Goal: Transaction & Acquisition: Download file/media

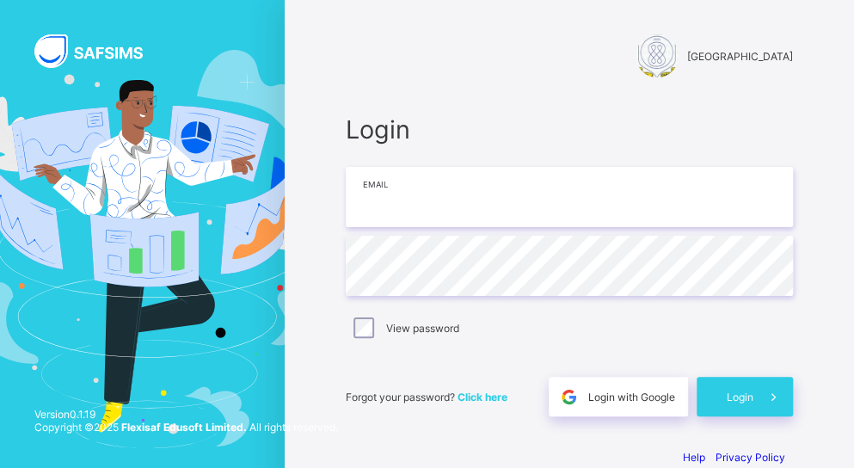
click at [378, 210] on input "email" at bounding box center [569, 197] width 447 height 60
type input "**********"
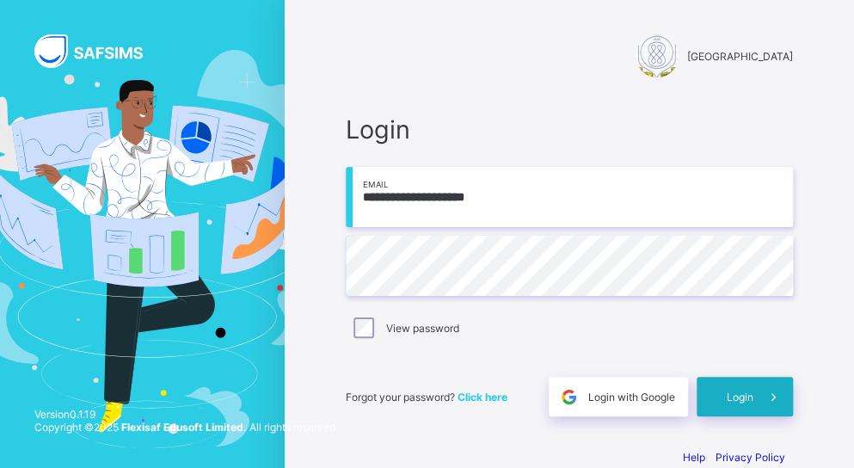
click at [735, 393] on div "Login" at bounding box center [745, 397] width 96 height 40
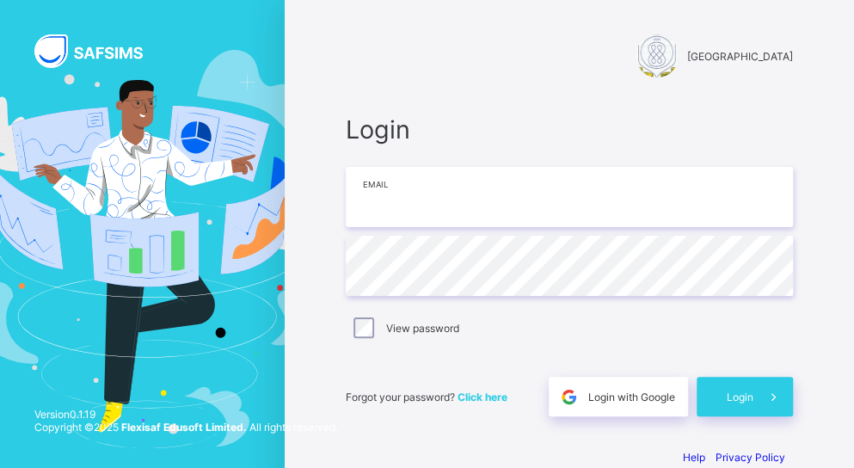
click at [397, 206] on input "email" at bounding box center [569, 197] width 447 height 60
type input "**********"
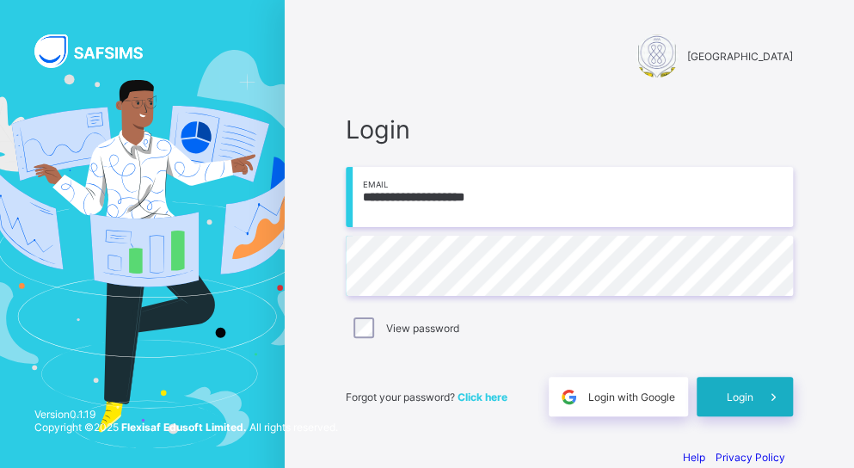
click at [771, 391] on span at bounding box center [773, 397] width 40 height 40
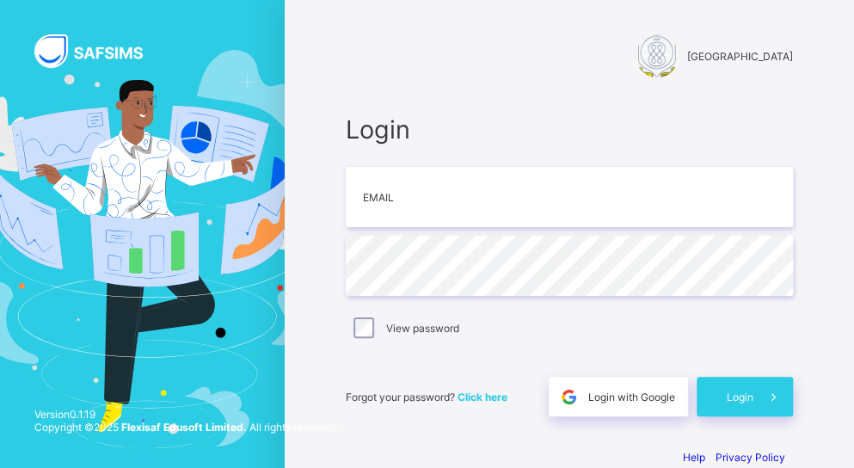
click at [592, 354] on div "Login Email Password View password Forgot your password? Click here Login with …" at bounding box center [569, 265] width 447 height 302
click at [412, 188] on input "email" at bounding box center [569, 197] width 447 height 60
type input "**********"
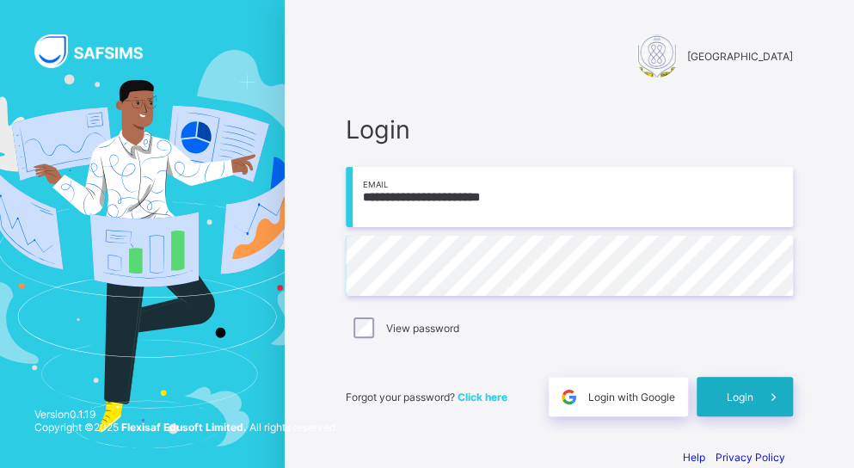
click at [745, 391] on span "Login" at bounding box center [740, 397] width 27 height 13
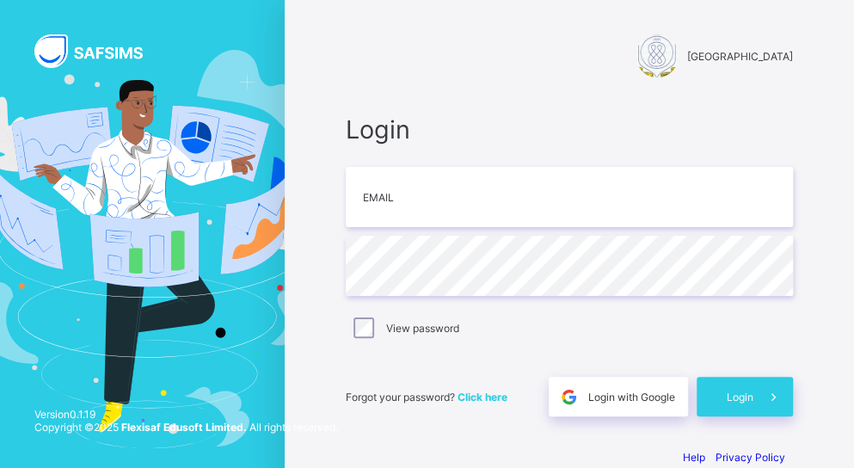
scroll to position [28, 0]
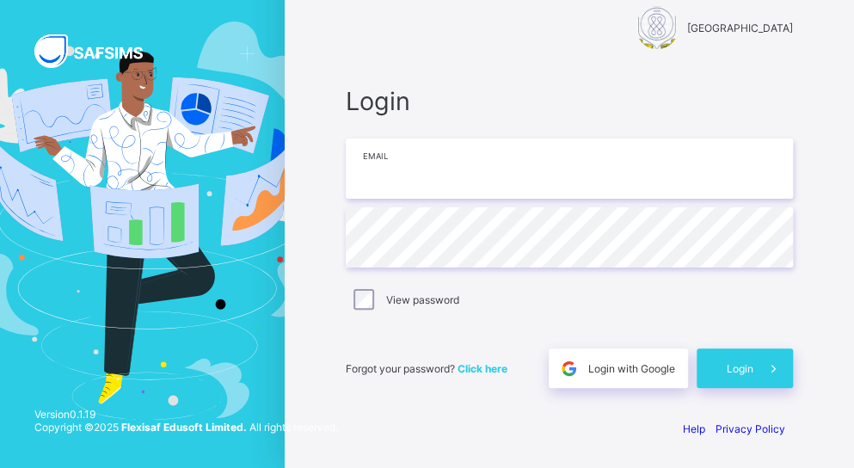
click at [380, 184] on input "email" at bounding box center [569, 168] width 447 height 60
type input "**********"
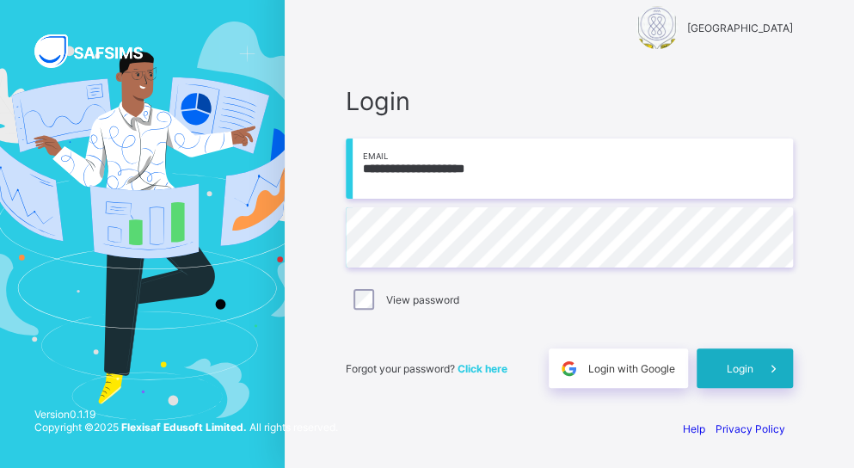
click at [731, 359] on div "Login" at bounding box center [745, 368] width 96 height 40
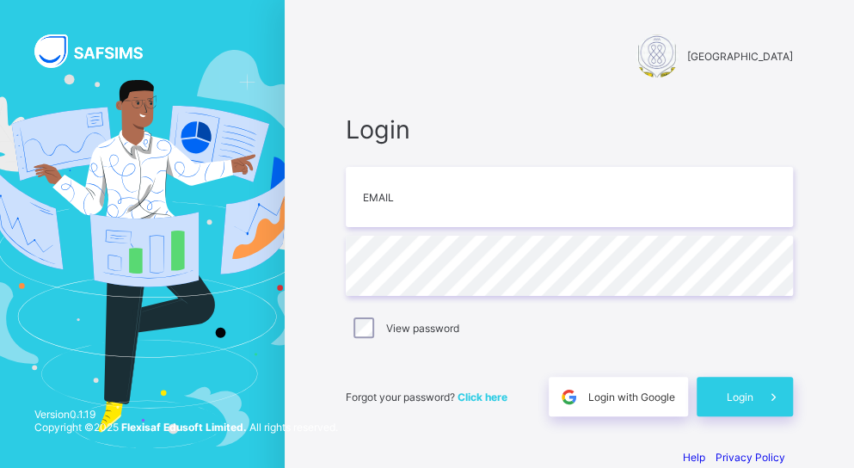
scroll to position [28, 0]
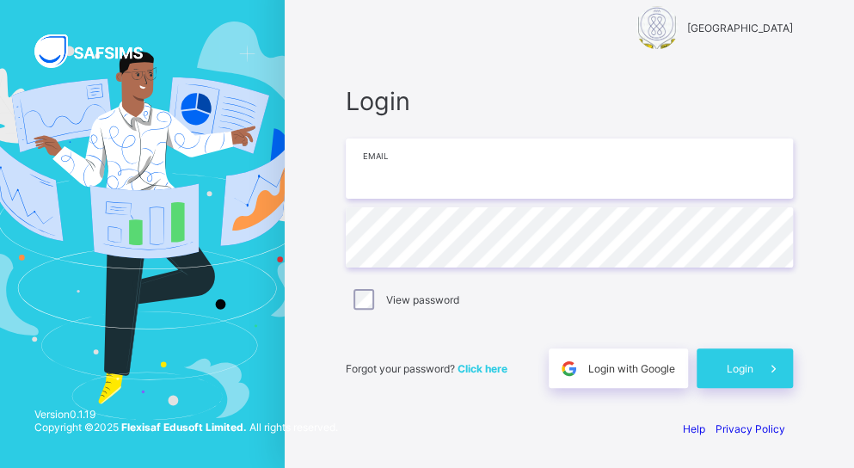
click at [412, 164] on input "email" at bounding box center [569, 168] width 447 height 60
type input "**********"
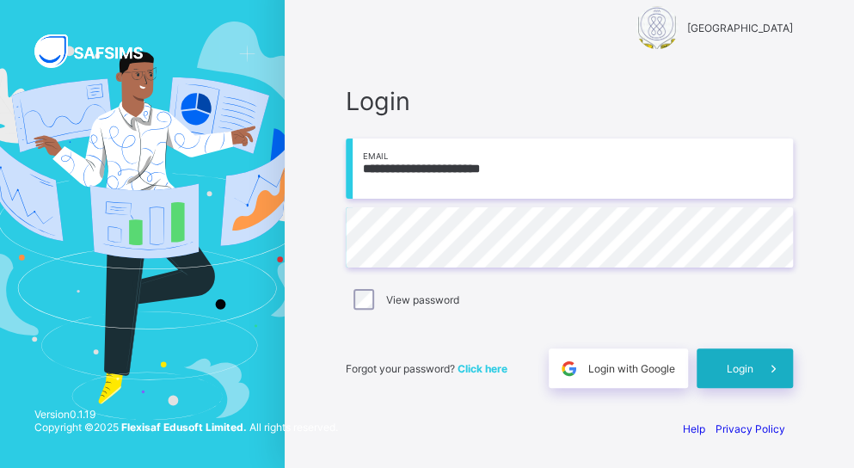
click at [744, 366] on span "Login" at bounding box center [740, 368] width 27 height 13
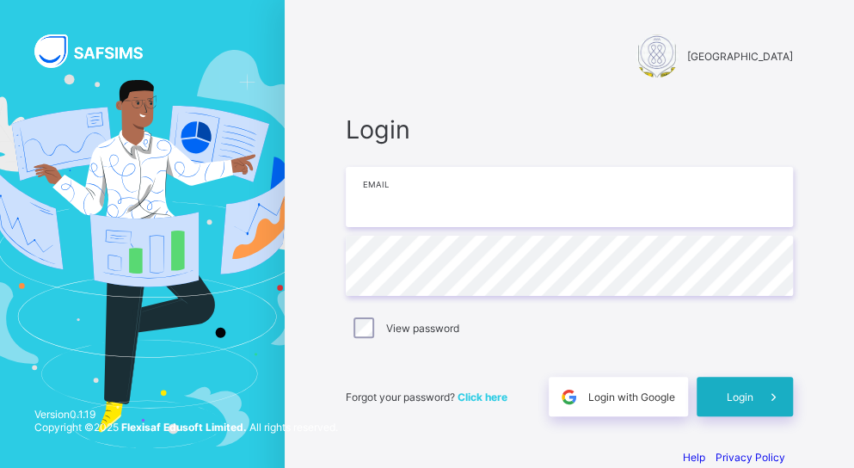
type input "**********"
click at [716, 388] on div "Login" at bounding box center [745, 397] width 96 height 40
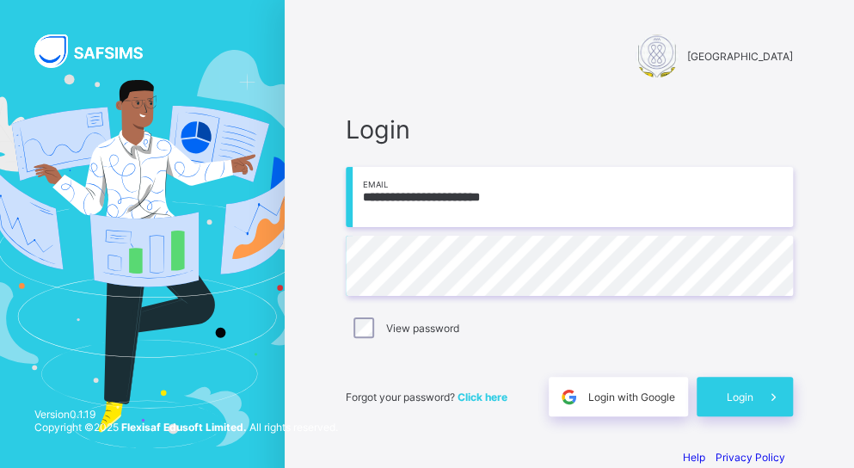
scroll to position [28, 0]
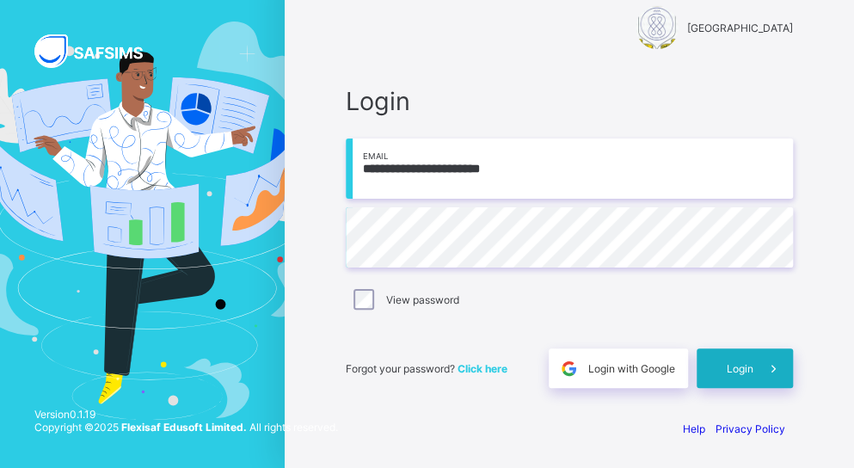
click at [723, 369] on div "Login" at bounding box center [745, 368] width 96 height 40
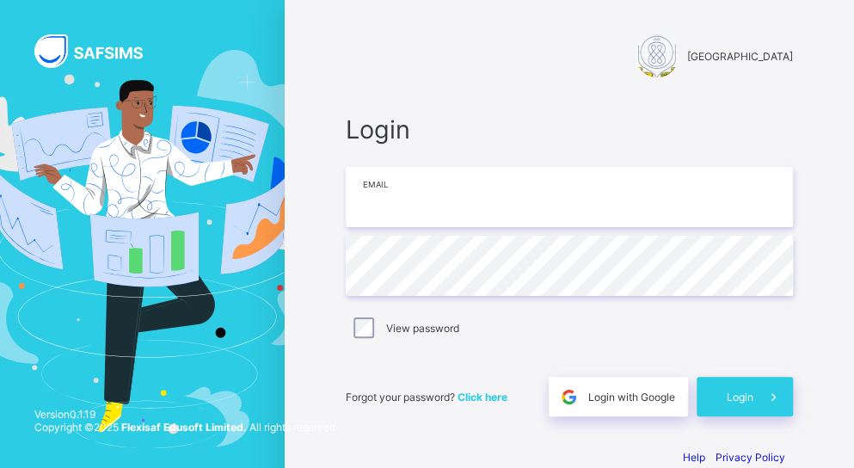
type input "**********"
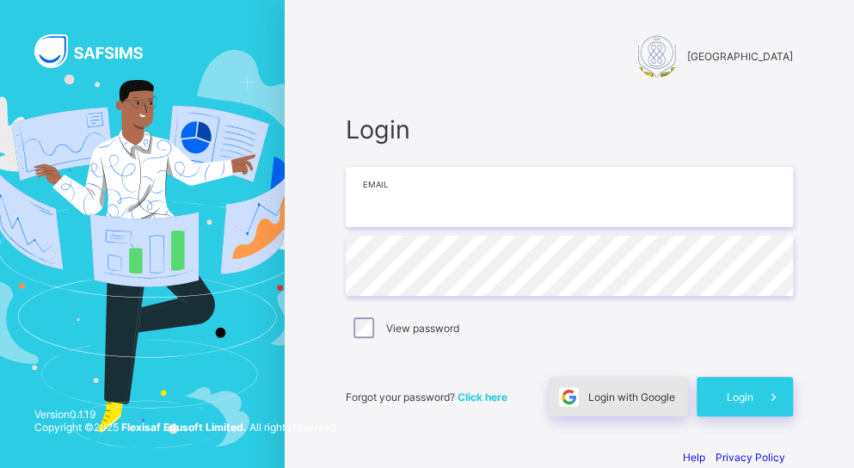
type input "**********"
click at [628, 396] on span "Login with Google" at bounding box center [631, 397] width 87 height 13
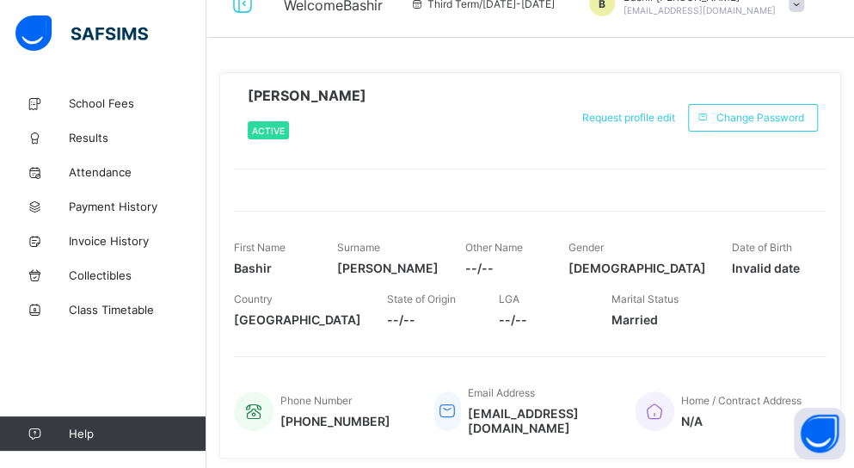
scroll to position [33, 0]
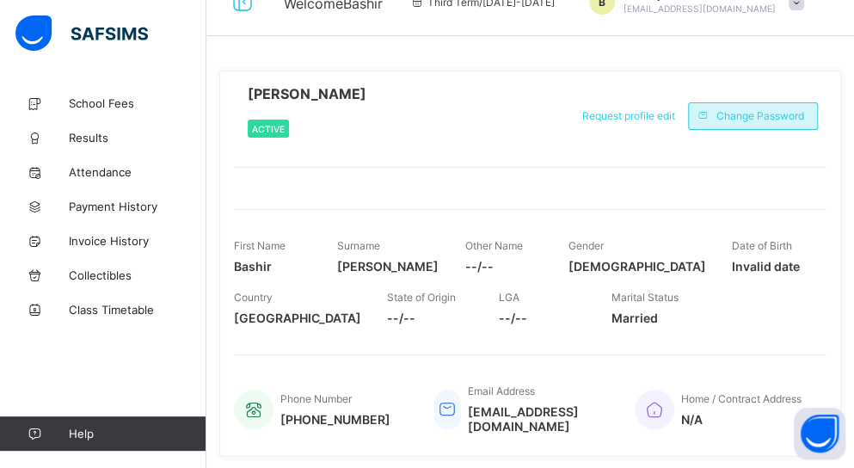
click at [747, 110] on span "Change Password" at bounding box center [760, 115] width 88 height 13
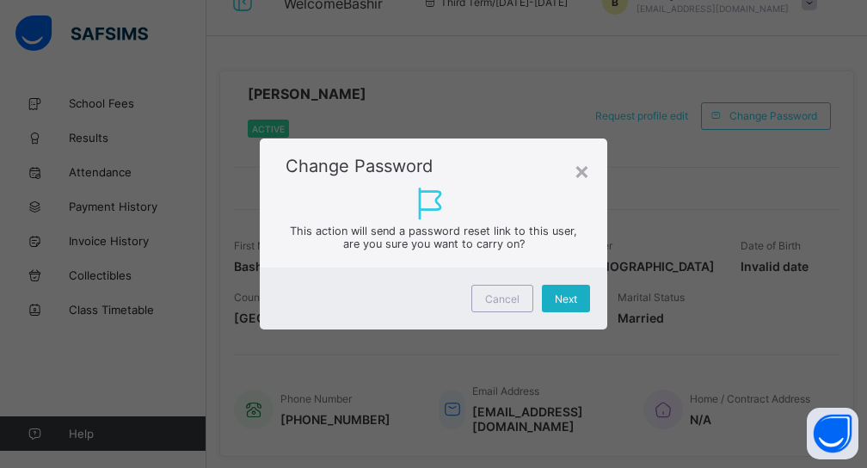
click at [566, 294] on span "Next" at bounding box center [566, 298] width 22 height 13
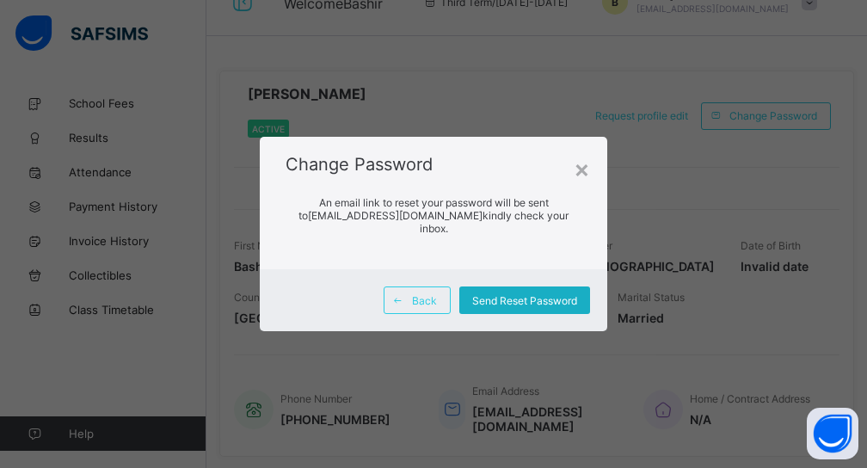
click at [542, 294] on span "Send Reset Password" at bounding box center [524, 300] width 105 height 13
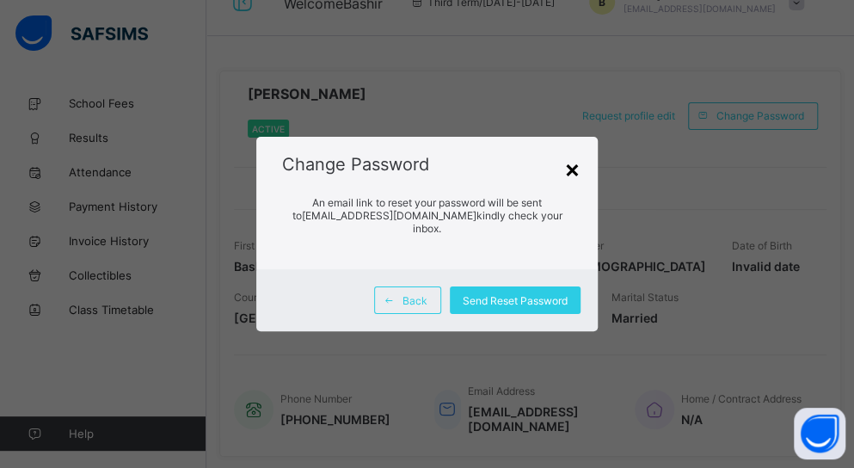
click at [575, 175] on div "×" at bounding box center [572, 168] width 16 height 29
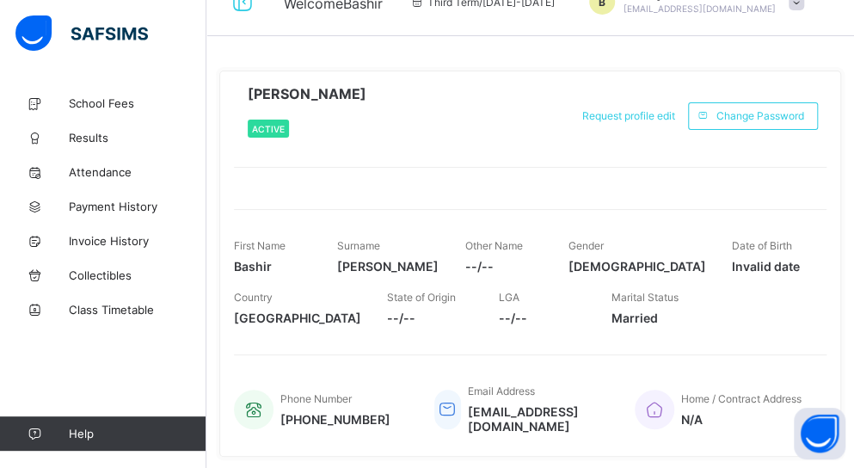
scroll to position [0, 0]
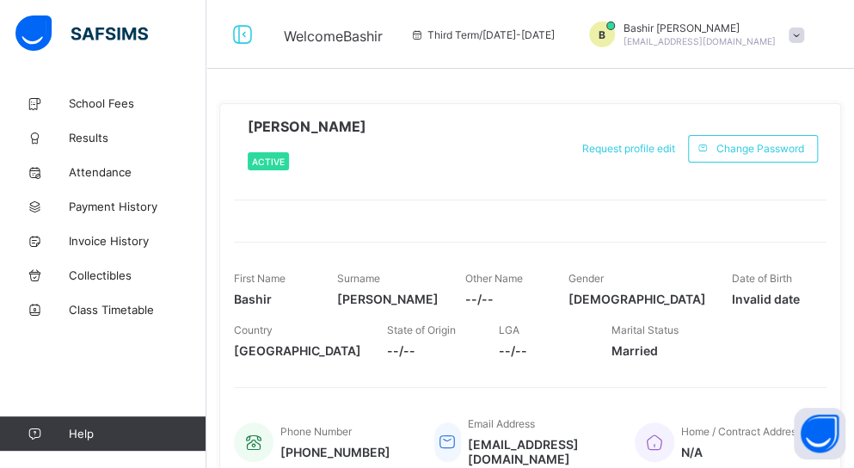
click at [555, 31] on span "Third Term / 2024-2025" at bounding box center [482, 34] width 145 height 13
click at [101, 138] on span "Results" at bounding box center [138, 138] width 138 height 14
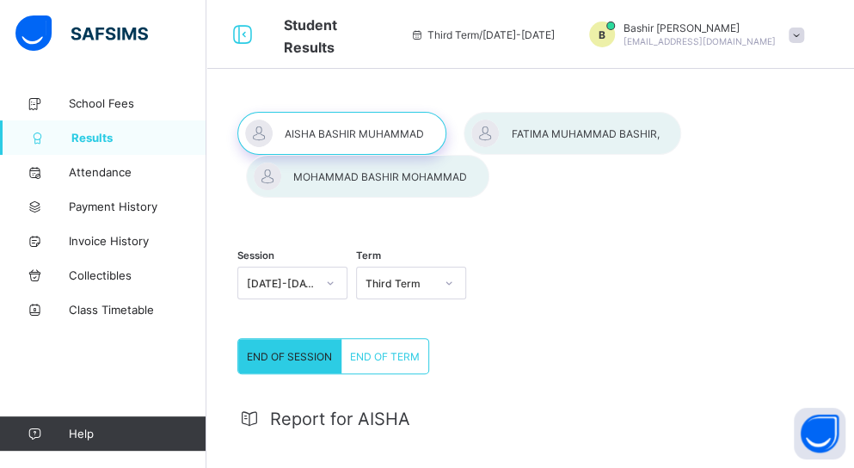
click at [331, 134] on div at bounding box center [341, 133] width 209 height 43
click at [355, 352] on span "END OF TERM" at bounding box center [385, 356] width 70 height 13
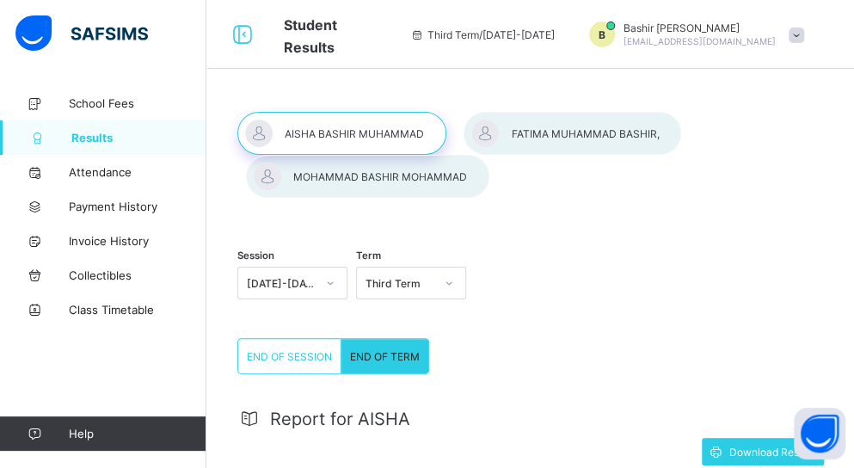
click at [342, 128] on div at bounding box center [341, 133] width 209 height 43
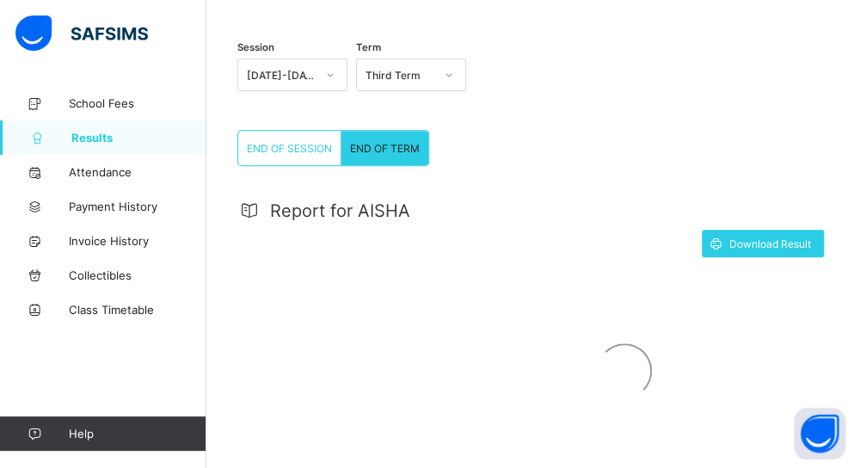
scroll to position [223, 0]
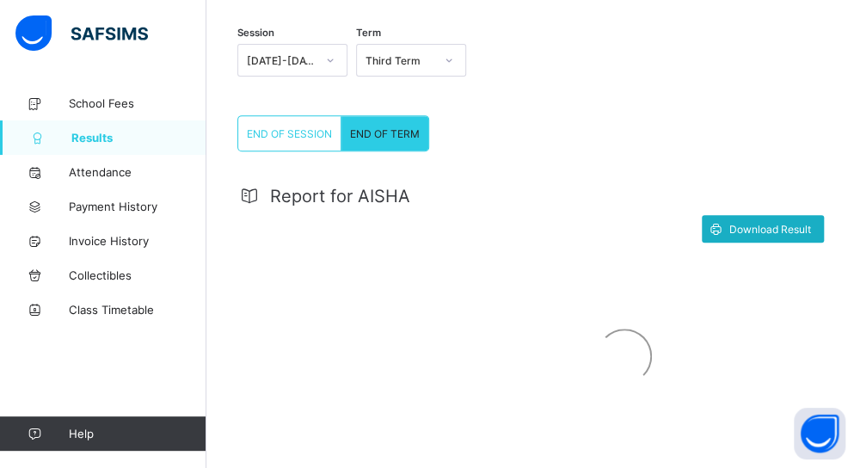
click at [757, 226] on span "Download Result" at bounding box center [770, 229] width 82 height 13
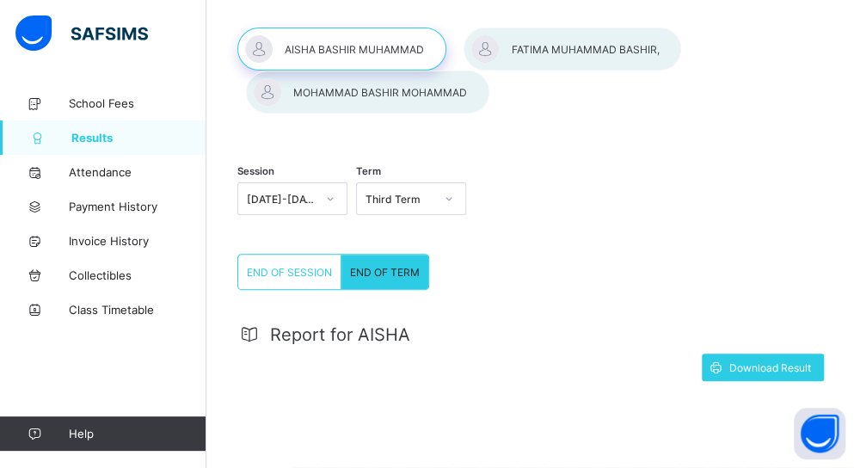
scroll to position [74, 0]
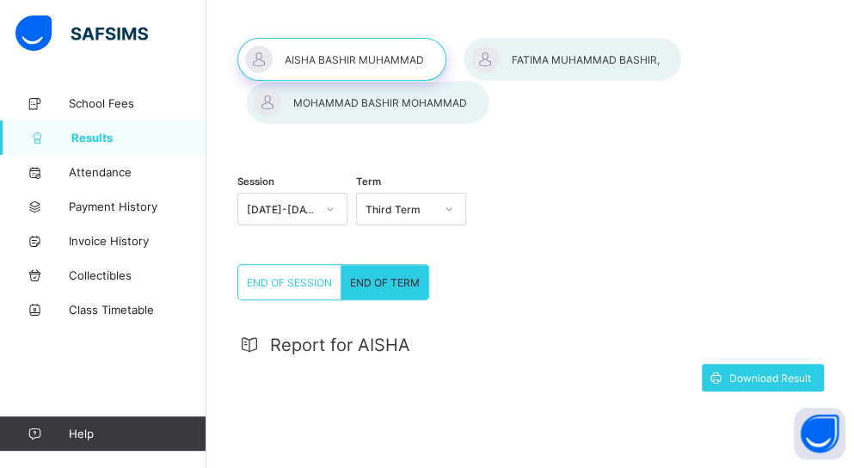
click at [416, 95] on div at bounding box center [367, 102] width 243 height 43
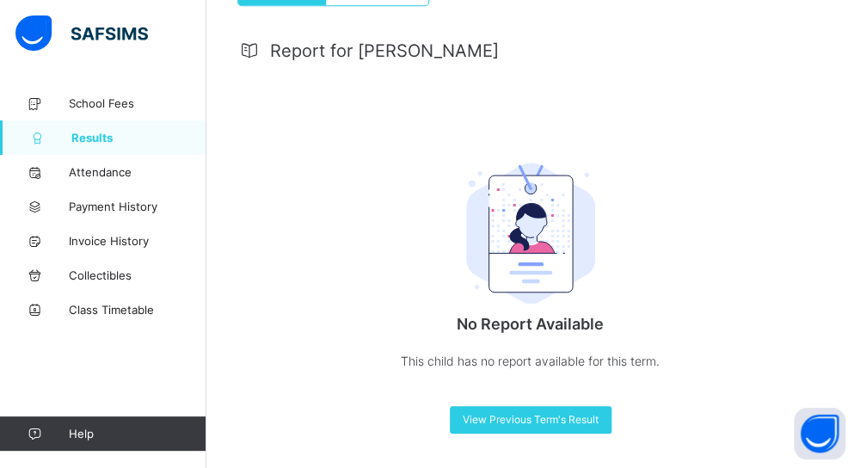
scroll to position [300, 0]
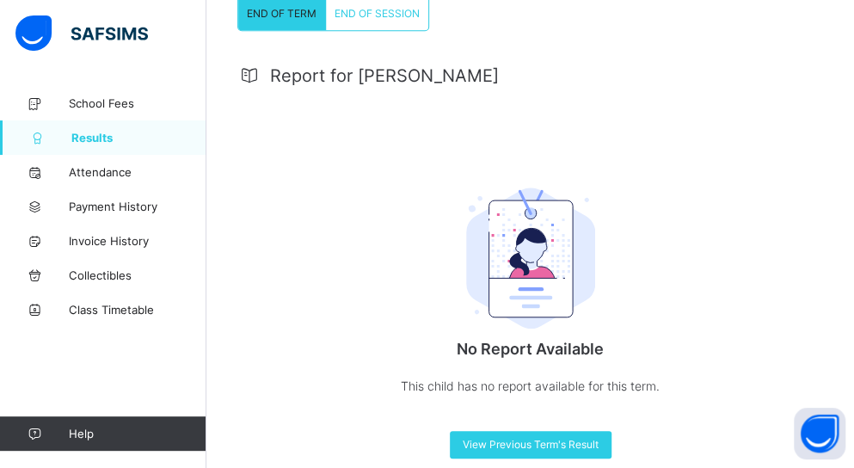
click at [412, 30] on div "END OF SESSION" at bounding box center [377, 13] width 102 height 34
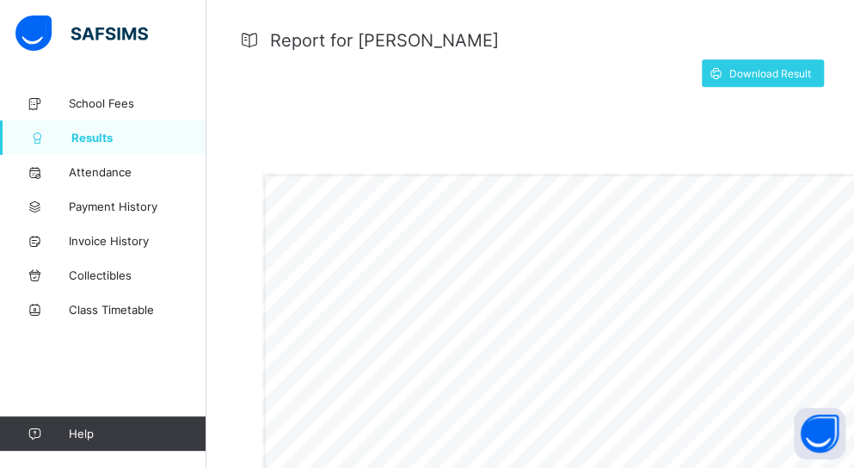
scroll to position [306, 0]
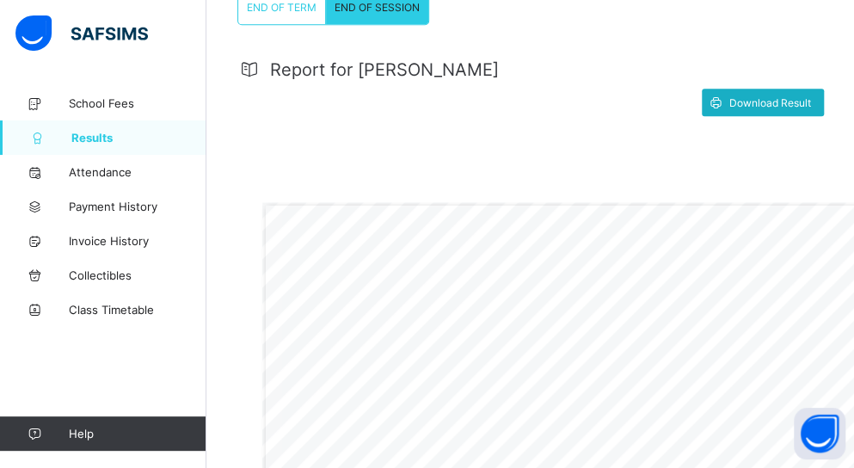
click at [784, 109] on span "Download Result" at bounding box center [770, 102] width 82 height 13
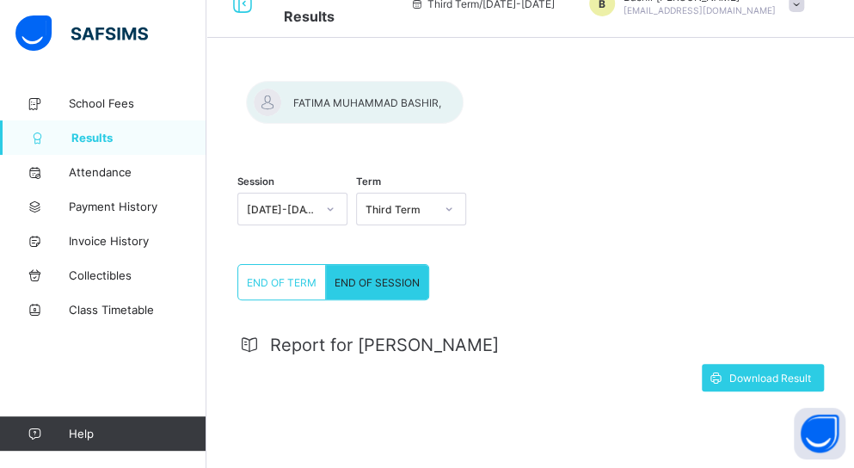
scroll to position [0, 0]
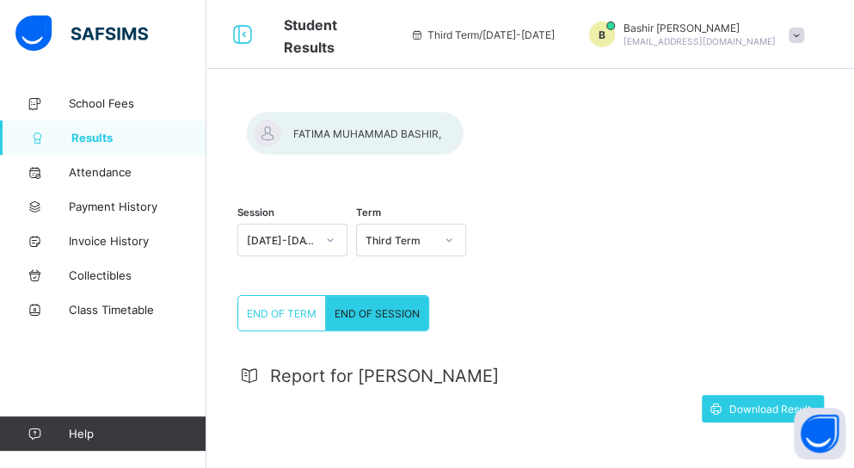
click at [464, 140] on div at bounding box center [355, 133] width 218 height 43
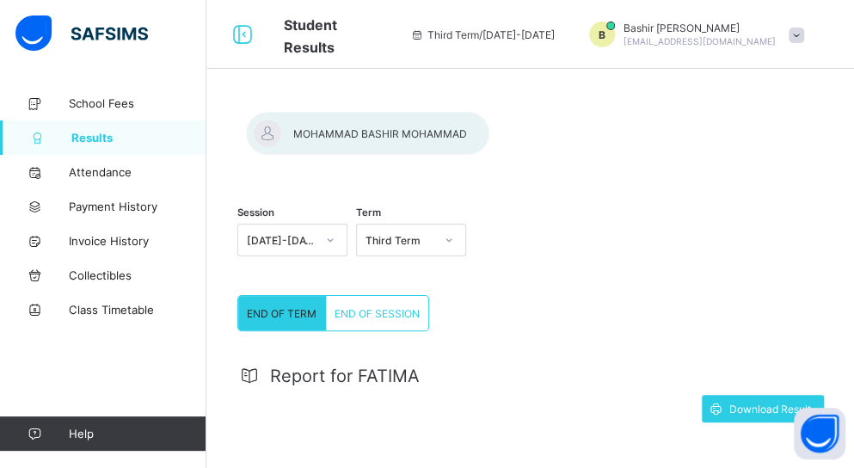
click at [392, 330] on div "END OF SESSION" at bounding box center [377, 313] width 102 height 34
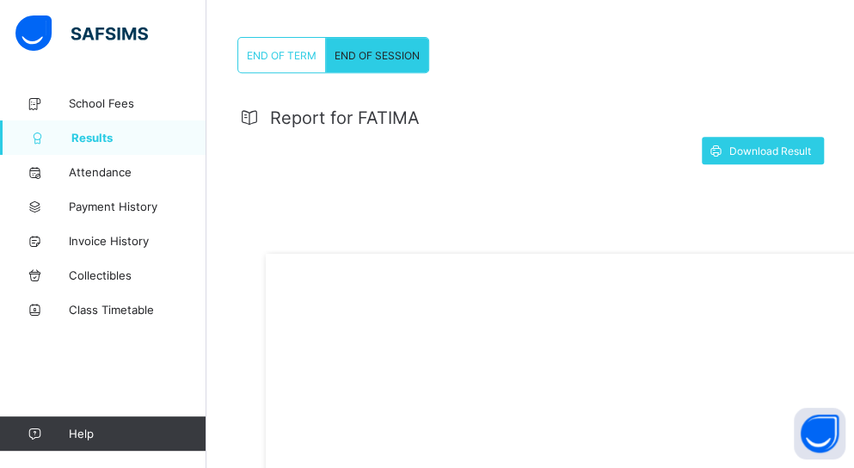
scroll to position [330, 0]
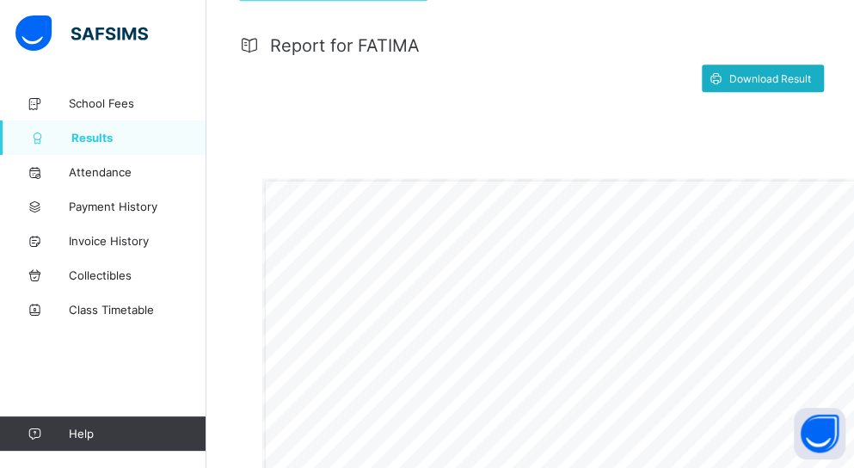
click at [759, 85] on span "Download Result" at bounding box center [770, 78] width 82 height 13
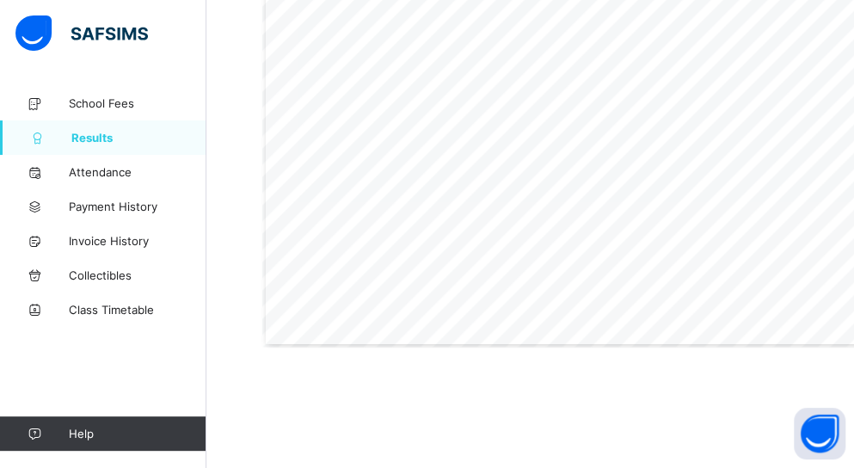
click at [310, 242] on div "Gwarzo Road, P.O. Box 701, Kano - Nigeria. Tel: 0906 358 2631, 0809 948 5785 | …" at bounding box center [624, 92] width 724 height 512
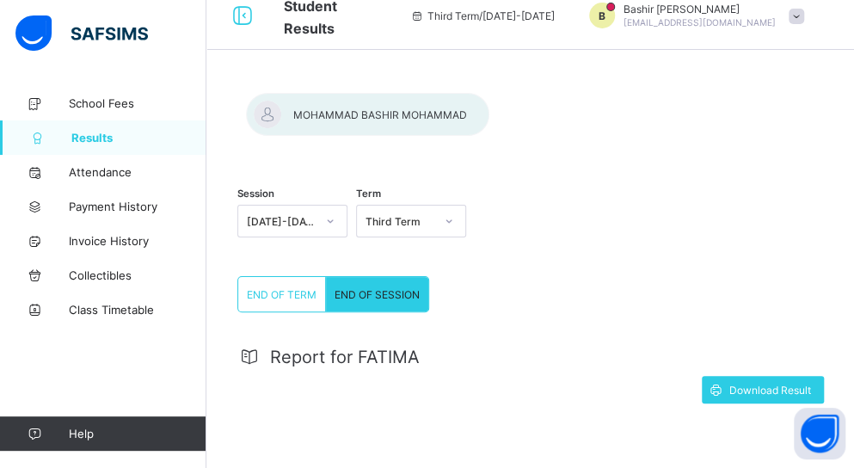
scroll to position [0, 0]
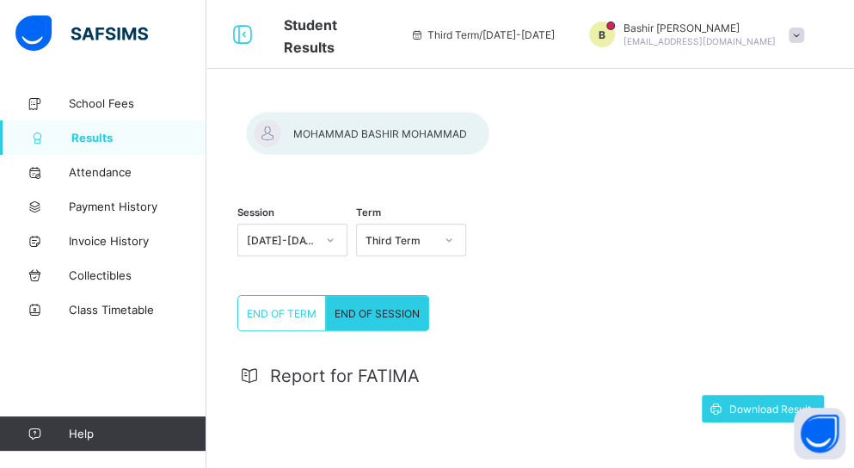
click at [377, 247] on div "Third Term" at bounding box center [400, 240] width 69 height 13
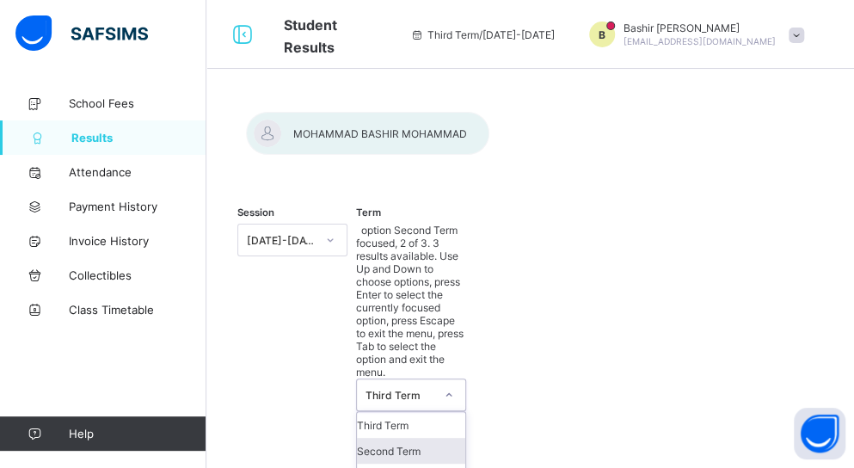
click at [399, 438] on div "Second Term" at bounding box center [411, 451] width 108 height 26
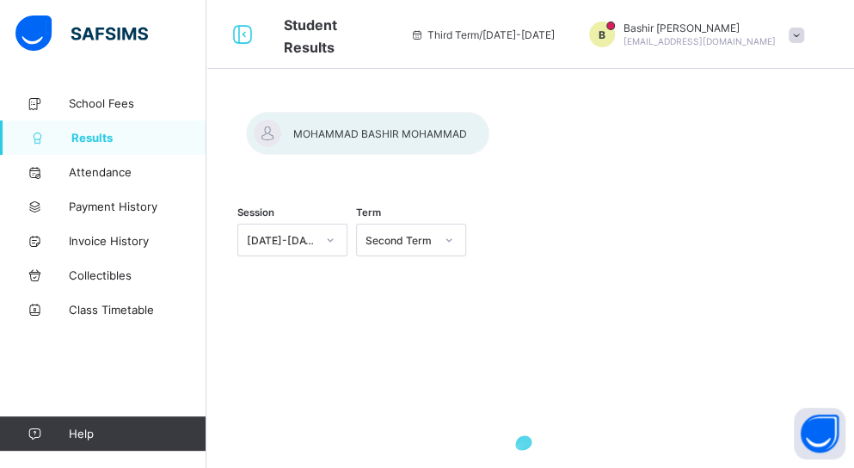
click at [340, 112] on div at bounding box center [530, 112] width 586 height 0
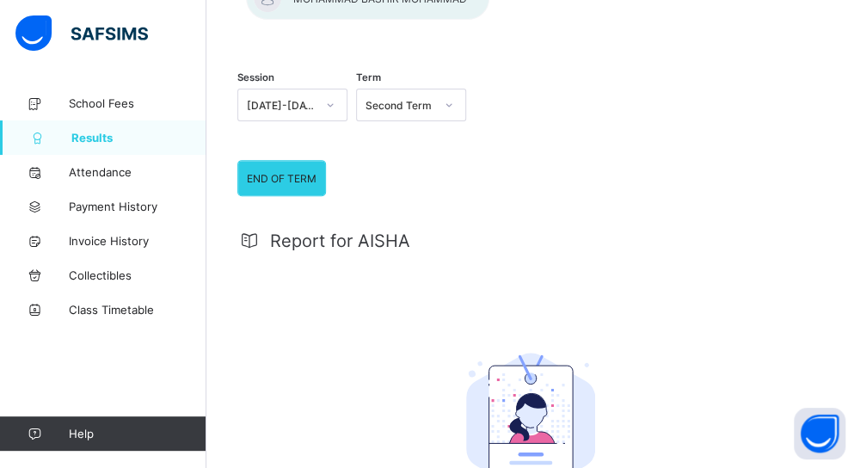
scroll to position [138, 0]
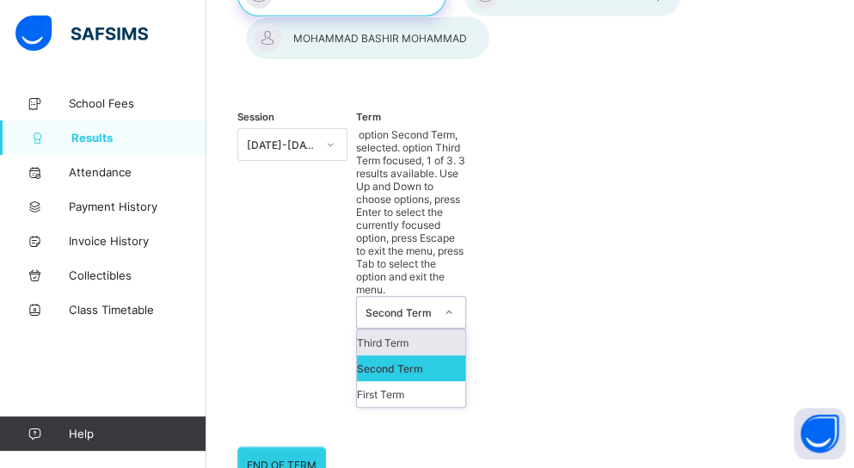
click at [452, 304] on icon at bounding box center [449, 312] width 10 height 17
click at [409, 329] on div "Third Term" at bounding box center [411, 342] width 108 height 26
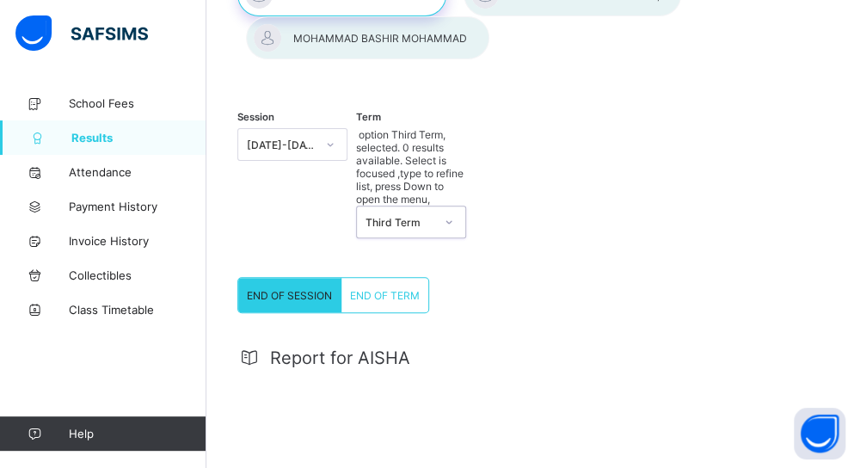
scroll to position [0, 0]
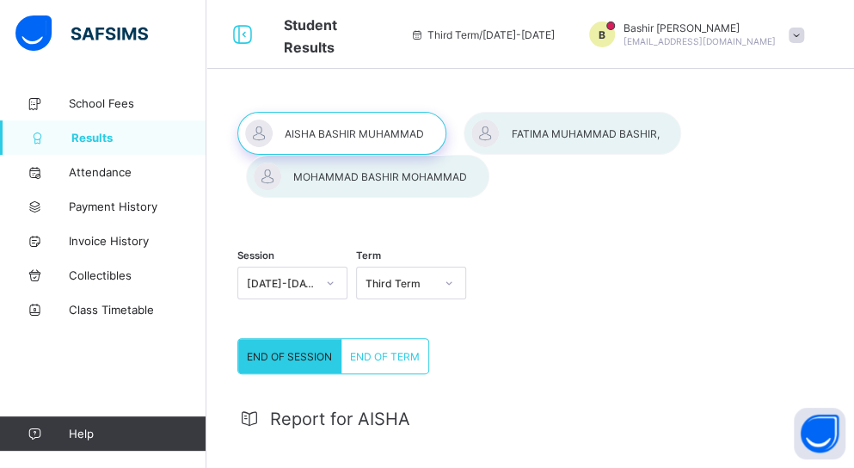
click at [366, 132] on div at bounding box center [341, 133] width 209 height 43
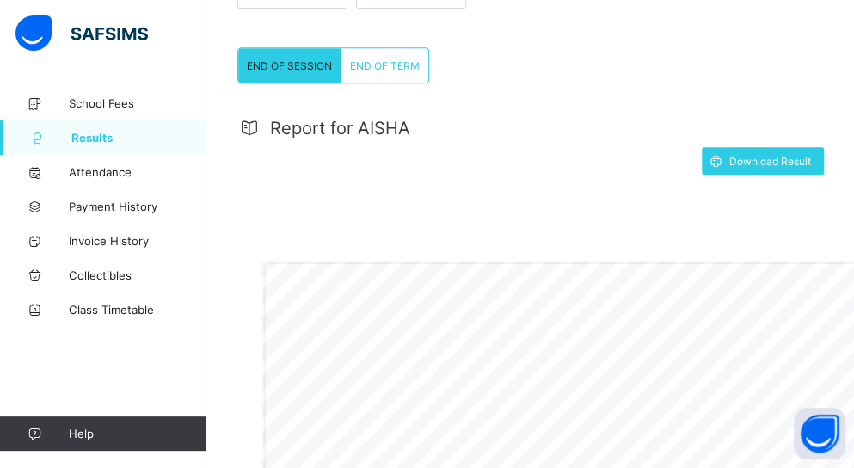
scroll to position [256, 0]
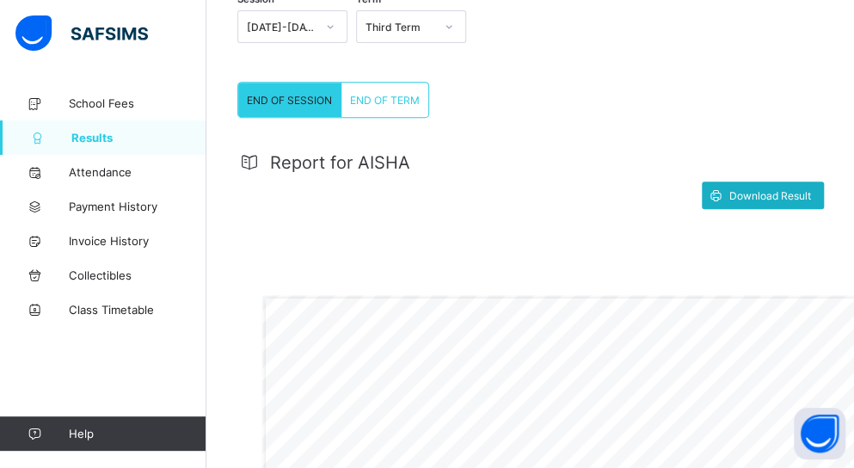
click at [777, 192] on span "Download Result" at bounding box center [770, 195] width 82 height 13
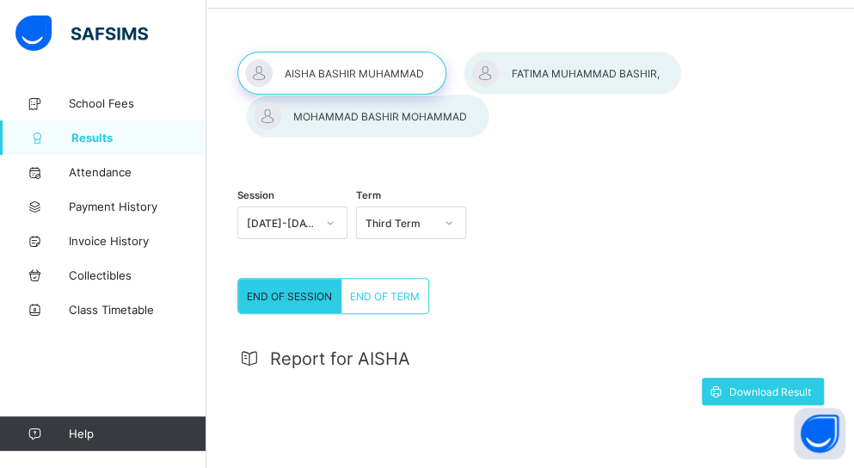
scroll to position [50, 0]
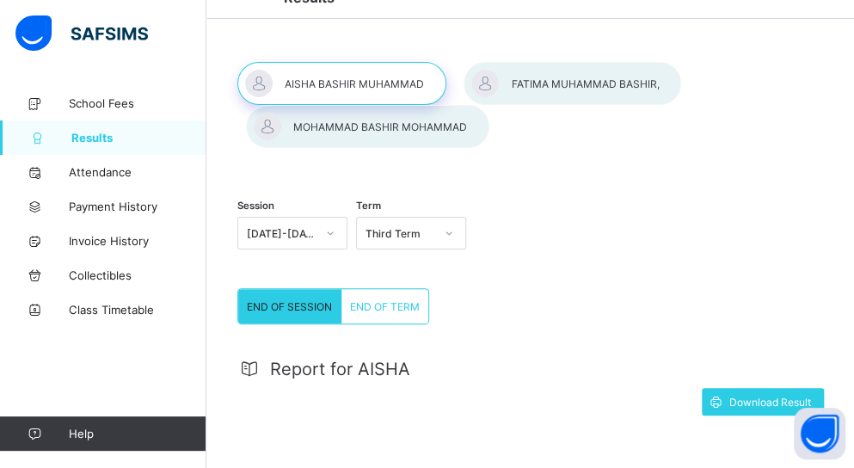
click at [416, 120] on div at bounding box center [367, 126] width 243 height 43
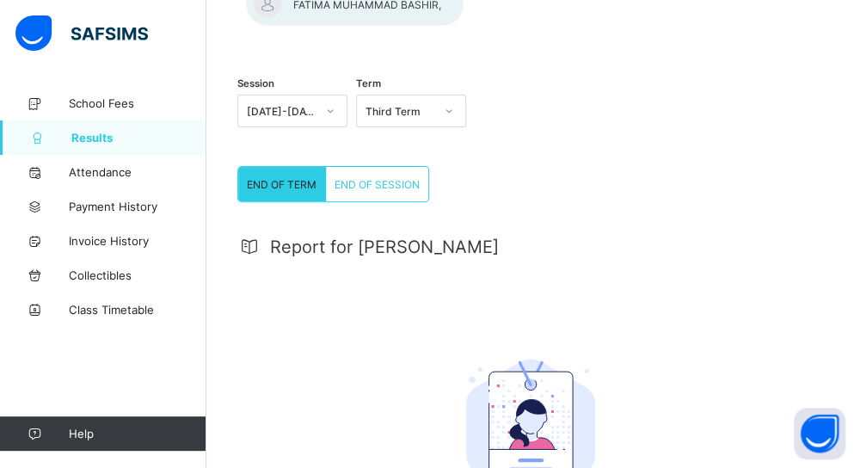
scroll to position [126, 0]
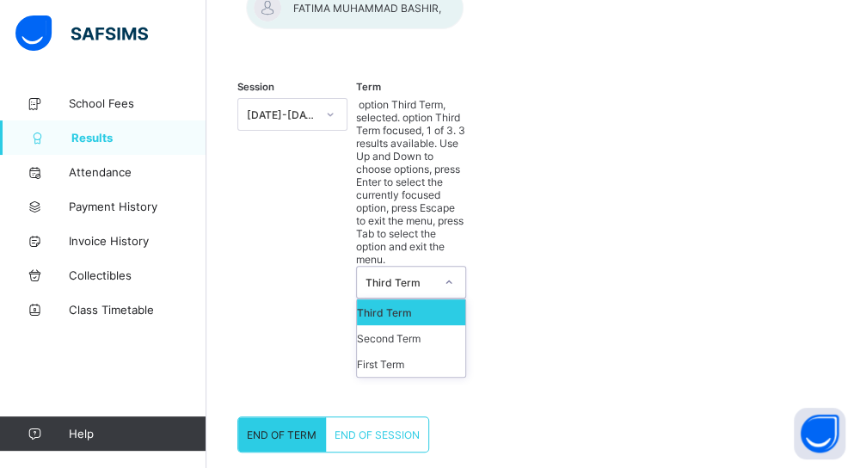
click at [405, 276] on div "Third Term" at bounding box center [400, 282] width 69 height 13
click at [404, 299] on div "Third Term" at bounding box center [411, 312] width 108 height 26
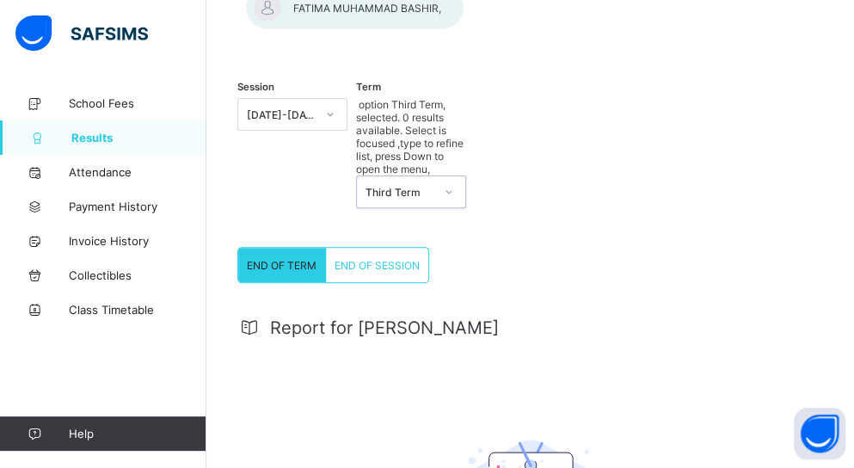
click at [391, 29] on div at bounding box center [530, 29] width 586 height 0
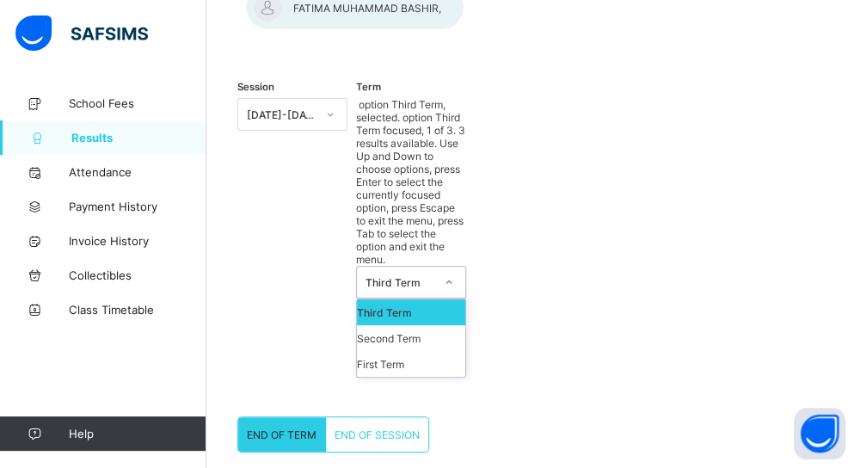
click at [454, 274] on icon at bounding box center [449, 282] width 10 height 17
click at [398, 351] on div "First Term" at bounding box center [411, 364] width 108 height 26
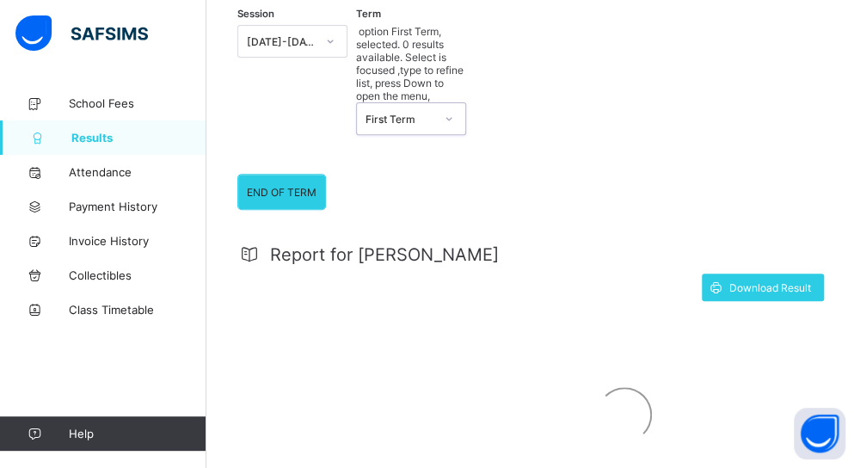
scroll to position [258, 0]
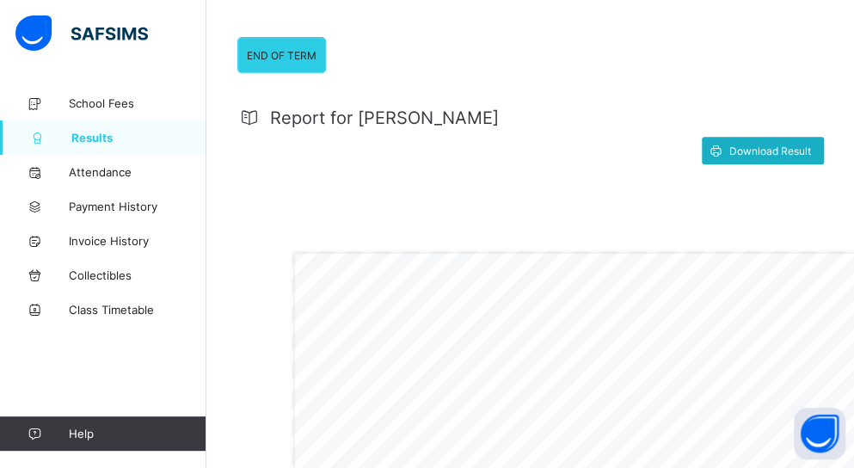
click at [779, 157] on span "Download Result" at bounding box center [770, 151] width 82 height 13
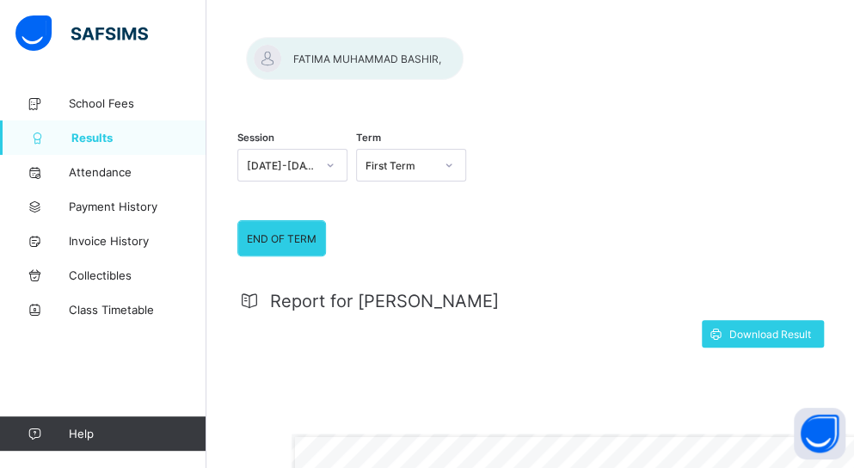
scroll to position [0, 0]
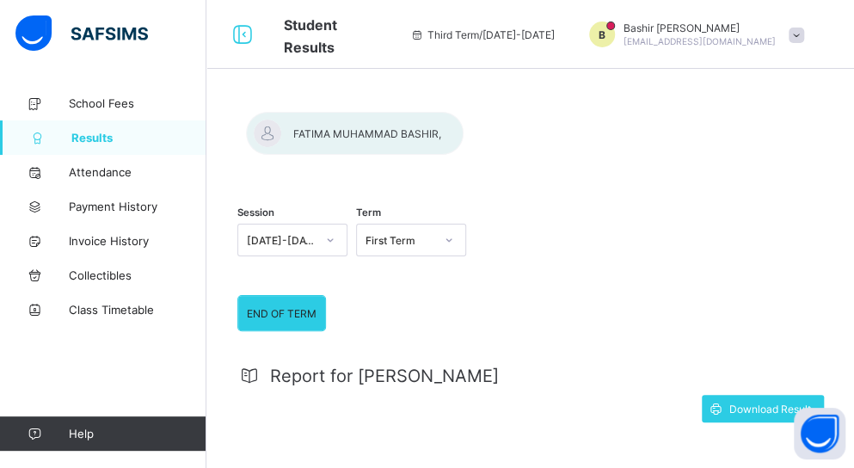
click at [390, 112] on div at bounding box center [530, 112] width 586 height 0
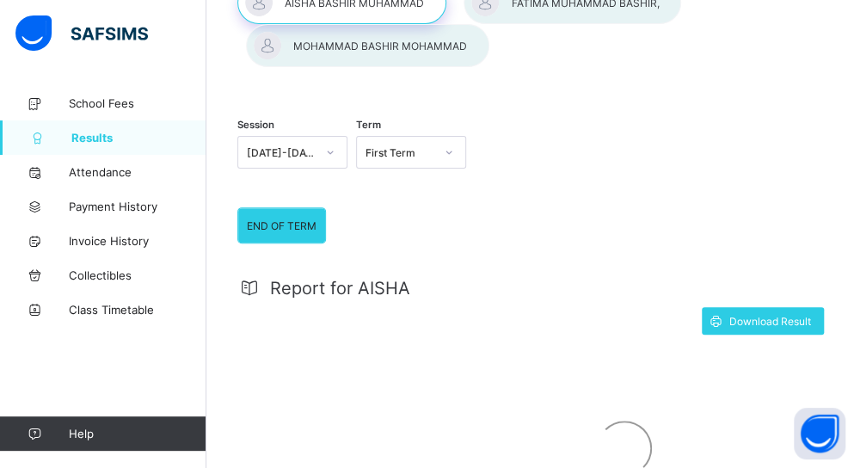
scroll to position [151, 0]
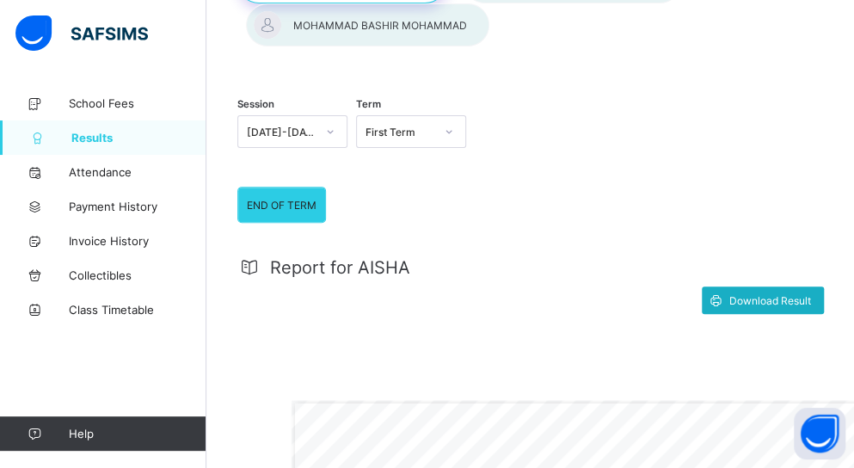
click at [778, 305] on div "Download Result" at bounding box center [763, 300] width 122 height 28
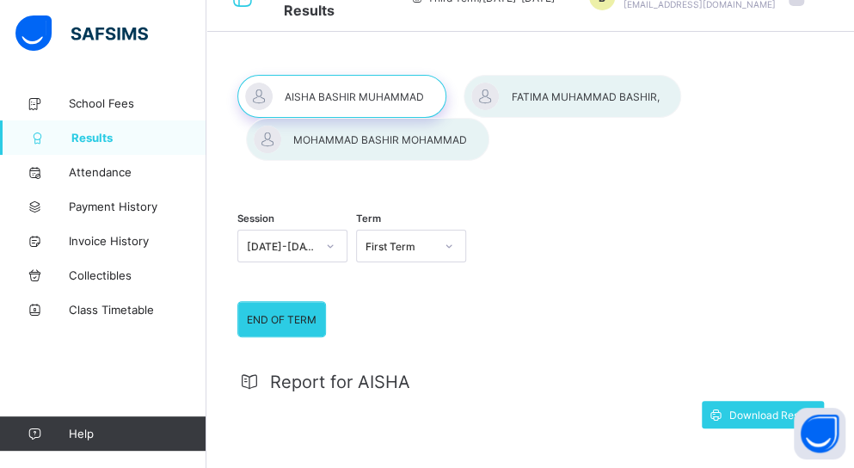
scroll to position [0, 0]
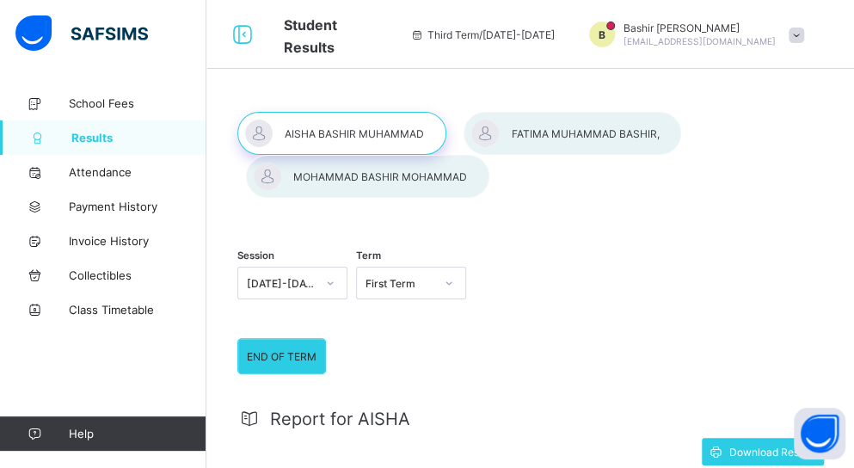
click at [572, 126] on div at bounding box center [573, 133] width 218 height 43
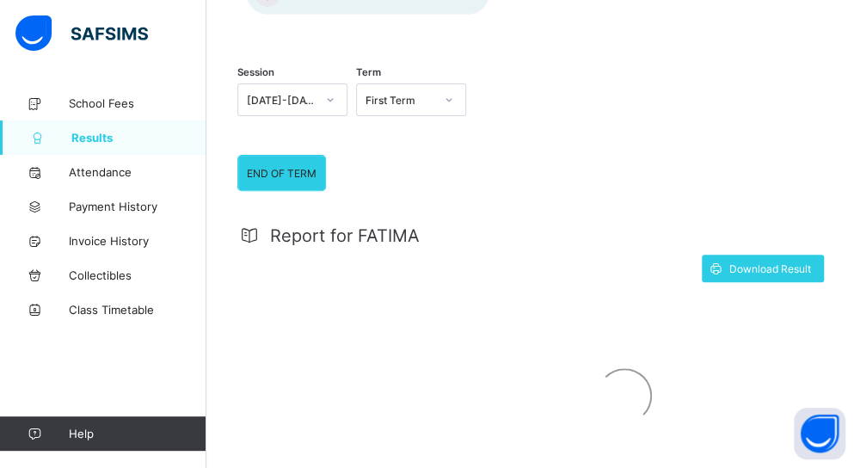
scroll to position [146, 0]
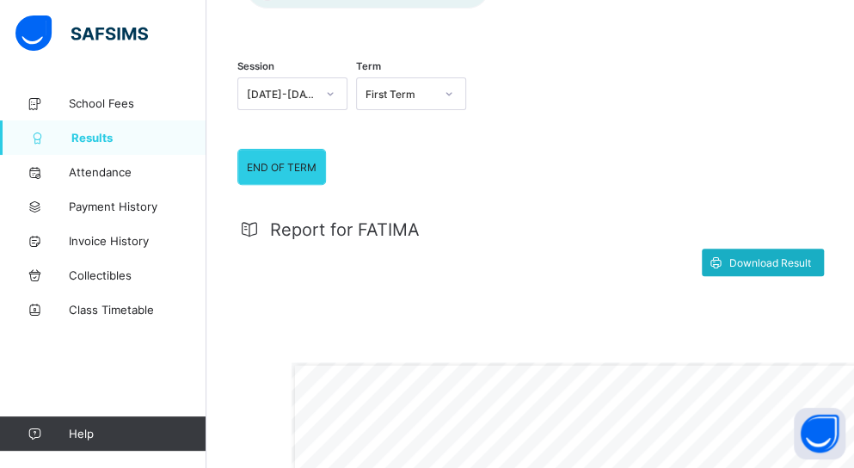
click at [801, 269] on span "Download Result" at bounding box center [770, 262] width 82 height 13
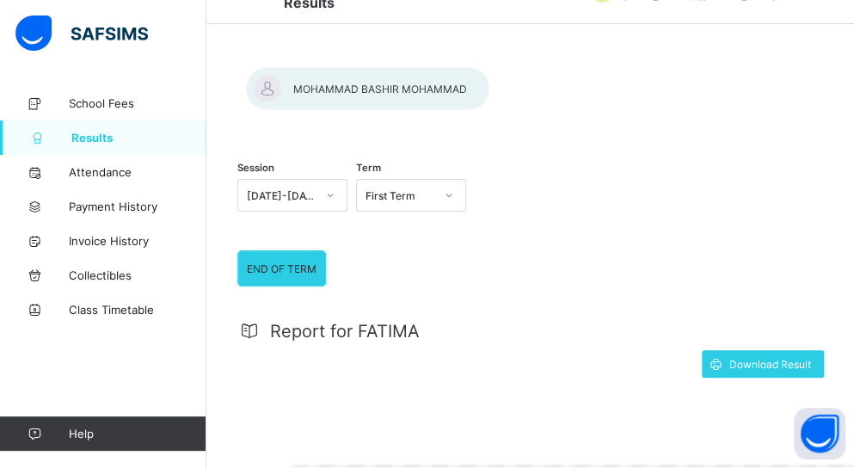
scroll to position [43, 0]
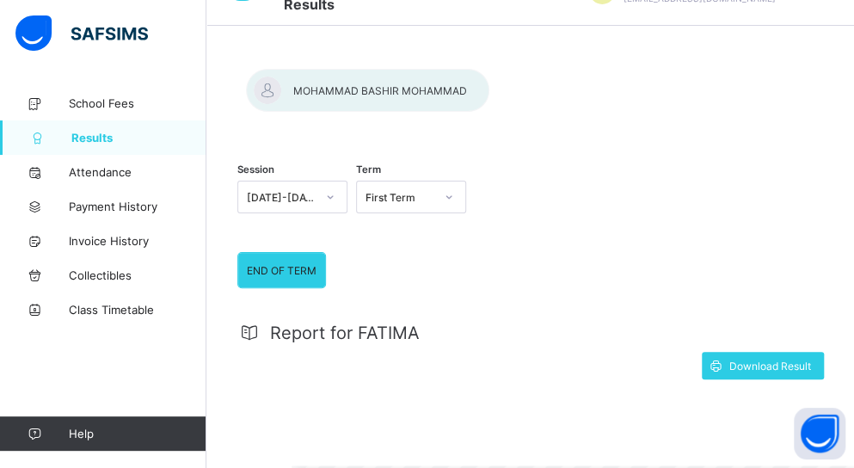
click at [454, 206] on icon at bounding box center [449, 196] width 10 height 17
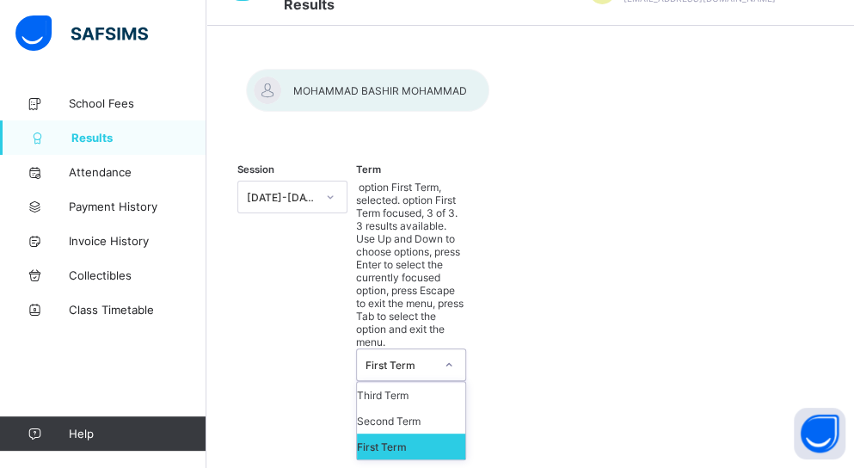
click at [408, 434] on div "First Term" at bounding box center [411, 447] width 108 height 26
click at [454, 356] on icon at bounding box center [449, 364] width 10 height 17
click at [425, 382] on div "Third Term" at bounding box center [411, 395] width 108 height 26
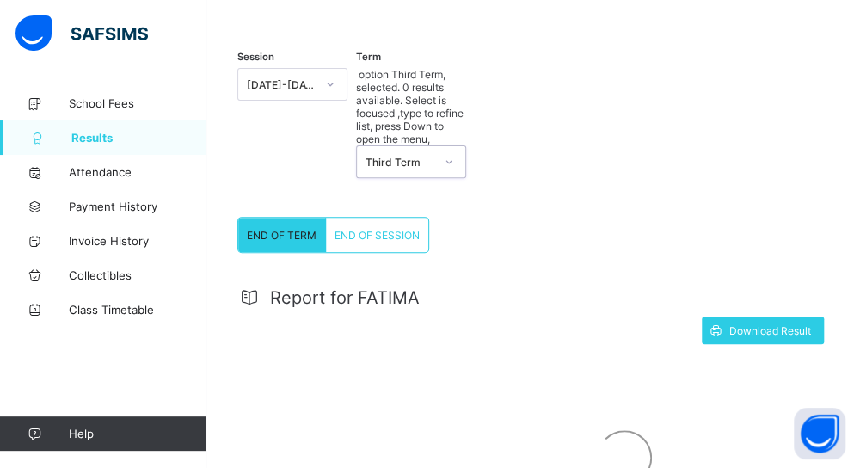
scroll to position [157, 0]
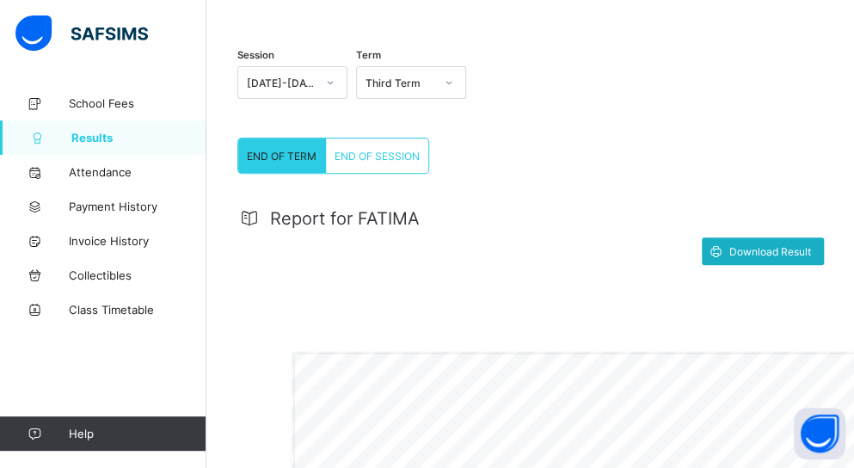
click at [767, 265] on div "Download Result" at bounding box center [763, 251] width 122 height 28
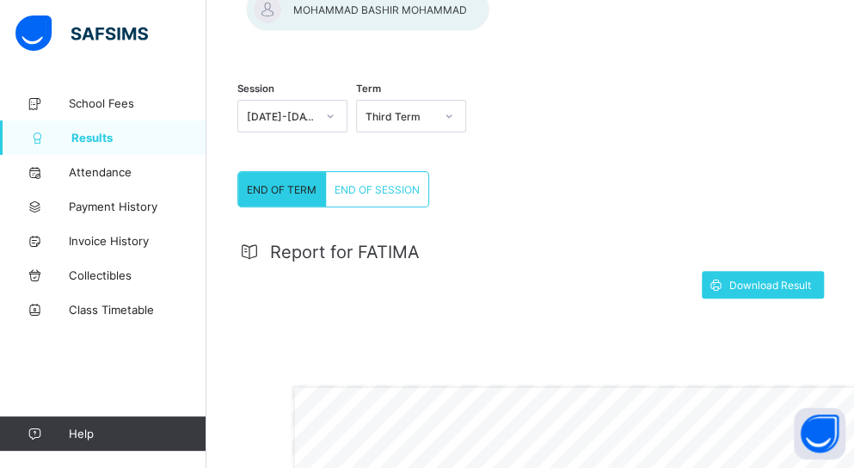
scroll to position [123, 0]
click at [366, 32] on div at bounding box center [367, 10] width 243 height 43
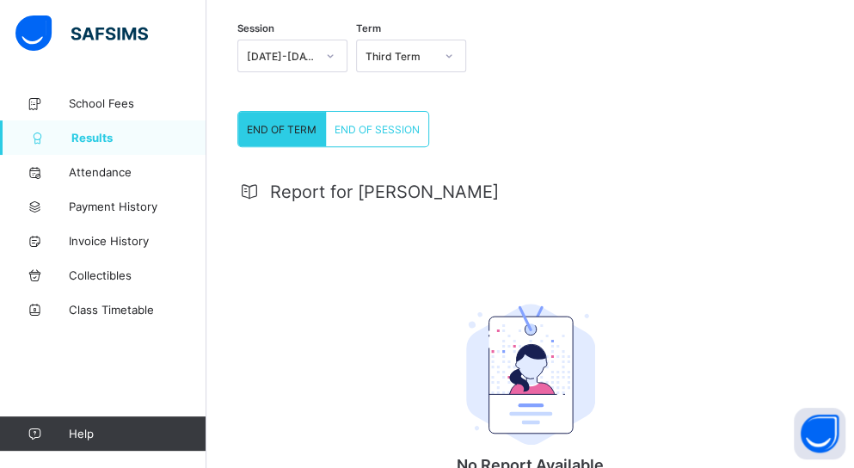
scroll to position [344, 0]
